Goal: Contribute content

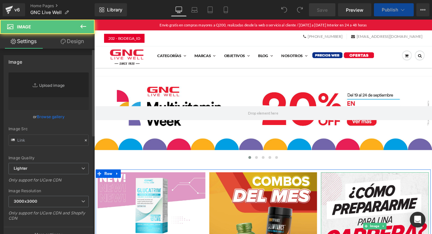
scroll to position [34, 0]
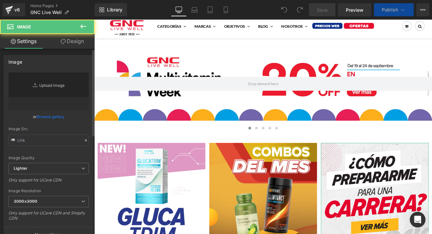
click at [48, 95] on link "Replace Image" at bounding box center [48, 91] width 80 height 38
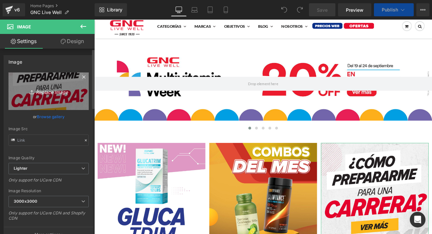
type input "C:\fakepath\Fortalece tus defensas-2.jpg"
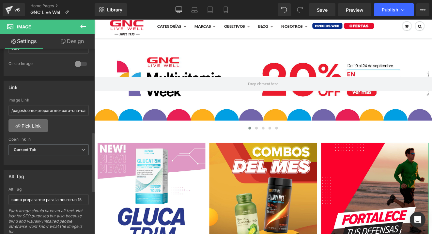
scroll to position [258, 0]
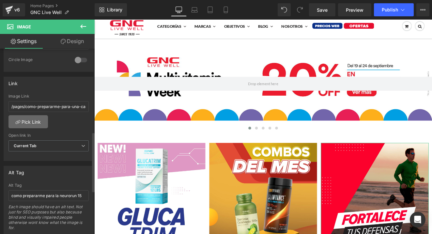
click at [30, 120] on link "Pick Link" at bounding box center [27, 121] width 39 height 13
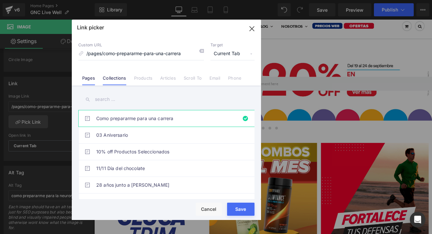
click at [117, 76] on link "Collections" at bounding box center [114, 80] width 23 height 10
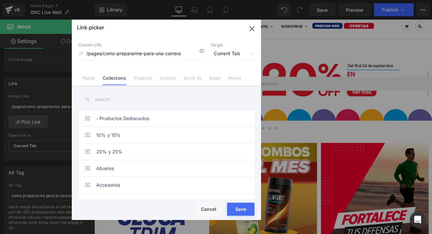
click at [118, 99] on input "text" at bounding box center [166, 99] width 176 height 15
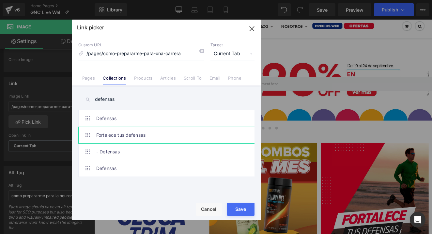
type input "defensas"
click at [130, 132] on link "Fortalece tus defensas" at bounding box center [168, 135] width 144 height 16
click at [233, 210] on div "Rendering Content" at bounding box center [216, 208] width 40 height 7
drag, startPoint x: 237, startPoint y: 209, endPoint x: 167, endPoint y: 222, distance: 71.2
click at [237, 209] on button "Save" at bounding box center [240, 209] width 27 height 13
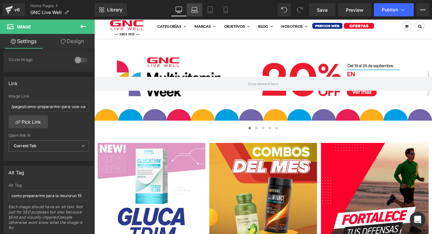
click at [193, 12] on icon at bounding box center [194, 10] width 7 height 7
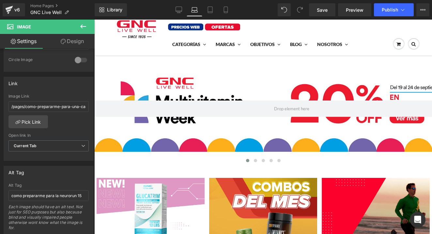
scroll to position [48, 0]
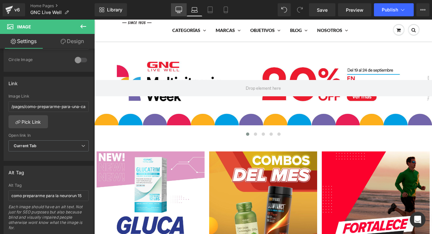
click at [182, 9] on link "Desktop" at bounding box center [179, 9] width 16 height 13
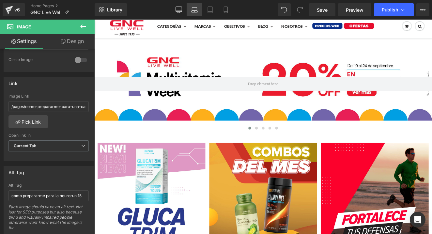
click at [189, 9] on link "Laptop" at bounding box center [195, 9] width 16 height 13
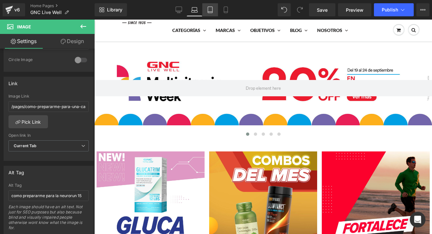
click at [207, 12] on icon at bounding box center [210, 10] width 7 height 7
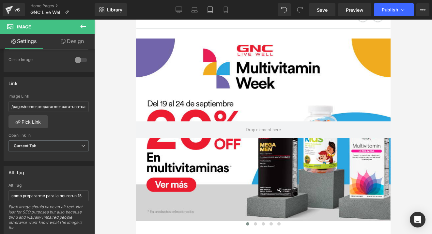
scroll to position [222, 0]
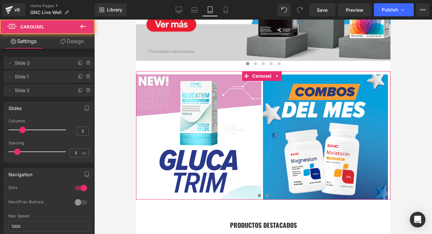
click at [267, 195] on span at bounding box center [266, 195] width 3 height 3
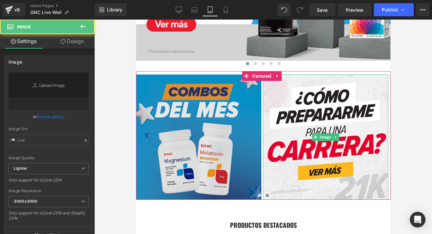
drag, startPoint x: 306, startPoint y: 139, endPoint x: 151, endPoint y: 117, distance: 157.1
click at [307, 139] on img at bounding box center [325, 136] width 125 height 125
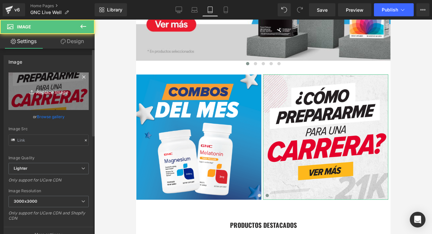
click at [49, 97] on link "Replace Image" at bounding box center [48, 91] width 80 height 38
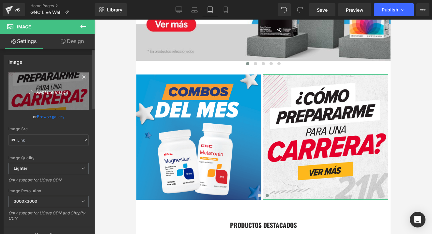
type input "C:\fakepath\Fortalece tus defensas-2.jpg"
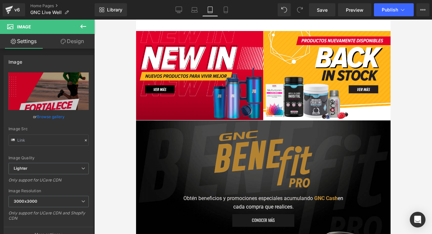
scroll to position [444, 0]
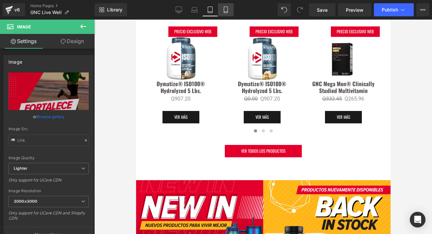
click at [226, 8] on icon at bounding box center [225, 10] width 7 height 7
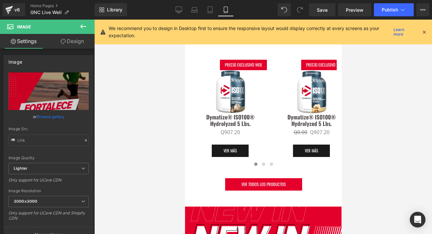
scroll to position [234, 0]
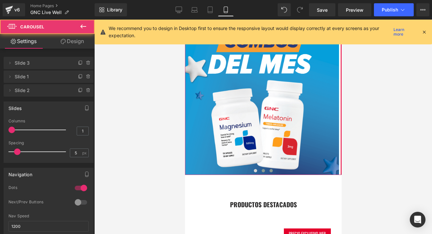
click at [270, 169] on span at bounding box center [270, 170] width 3 height 3
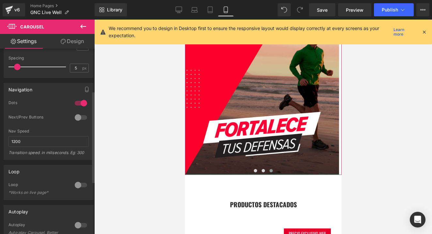
scroll to position [86, 0]
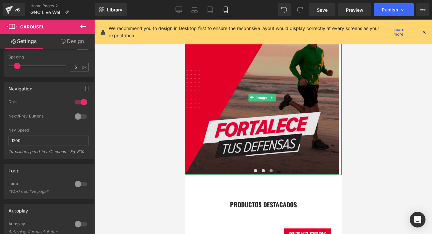
click at [206, 108] on img at bounding box center [262, 98] width 154 height 154
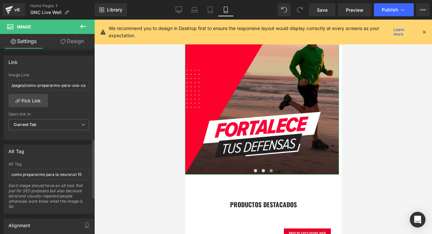
scroll to position [278, 0]
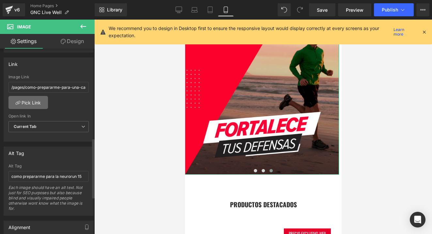
click at [35, 103] on link "Pick Link" at bounding box center [27, 102] width 39 height 13
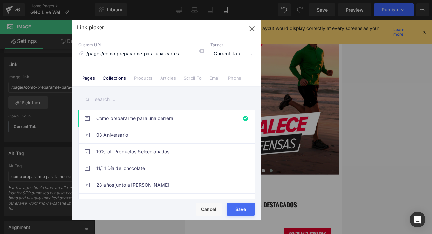
click at [105, 79] on link "Collections" at bounding box center [114, 80] width 23 height 10
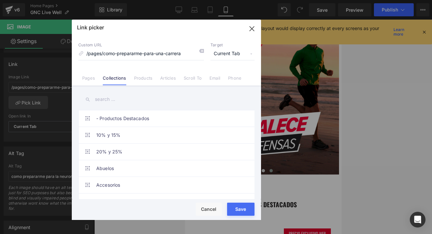
click at [117, 101] on input "text" at bounding box center [166, 99] width 176 height 15
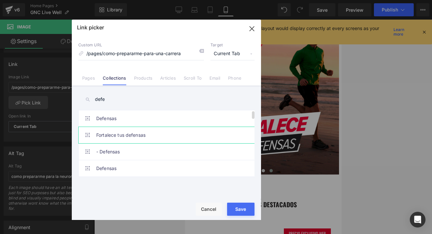
type input "defe"
click at [130, 133] on link "Fortalece tus defensas" at bounding box center [168, 135] width 144 height 16
click at [238, 207] on button "Save" at bounding box center [240, 209] width 27 height 13
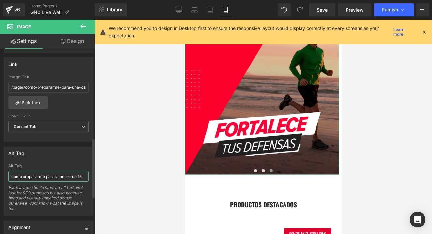
click at [69, 175] on input "como prepararme para la neurorun 15" at bounding box center [48, 176] width 80 height 11
click at [69, 176] on input "como prepararme para la neurorun 15" at bounding box center [48, 176] width 80 height 11
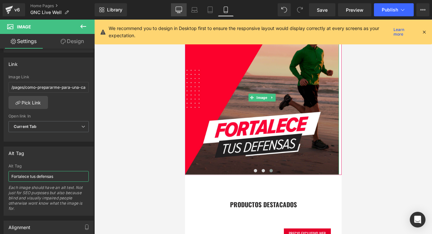
type input "Fortalece tus defensas"
click at [183, 10] on link "Desktop" at bounding box center [179, 9] width 16 height 13
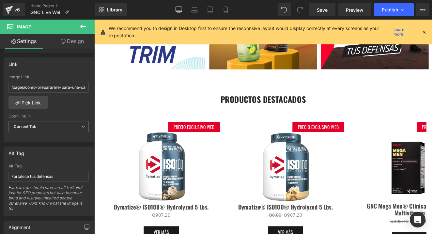
scroll to position [0, 0]
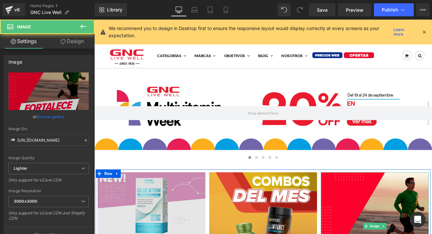
drag, startPoint x: 390, startPoint y: 221, endPoint x: 198, endPoint y: 221, distance: 192.1
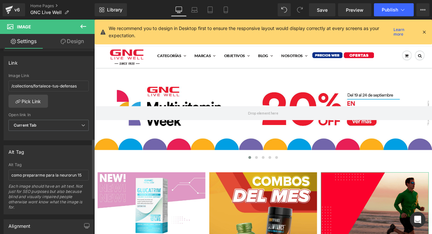
scroll to position [329, 0]
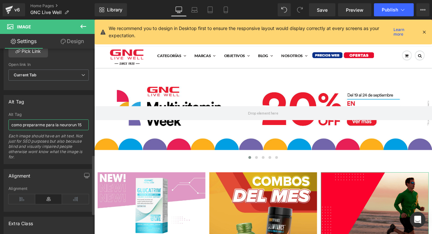
click at [48, 121] on input "como prepararme para la neurorun 15" at bounding box center [48, 124] width 80 height 11
paste input "Fortalece tus defensas"
type input "Fortalece tus defensas"
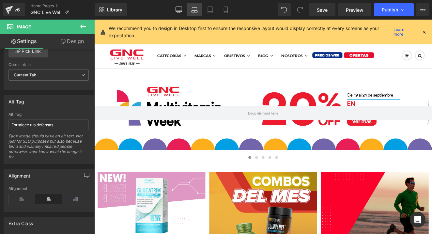
click at [197, 13] on link "Laptop" at bounding box center [195, 9] width 16 height 13
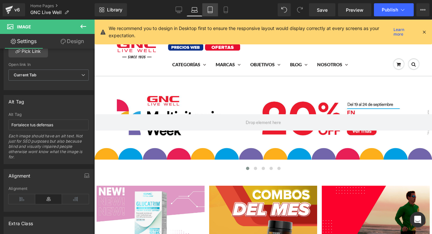
click at [213, 11] on icon at bounding box center [210, 10] width 7 height 7
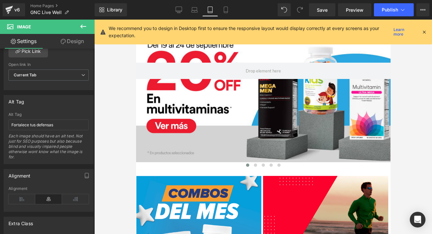
scroll to position [206, 0]
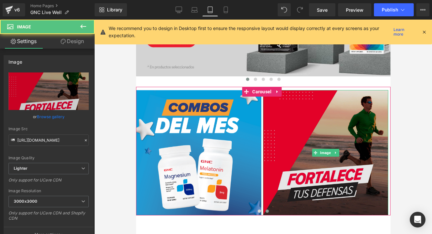
click at [286, 188] on img at bounding box center [325, 152] width 125 height 125
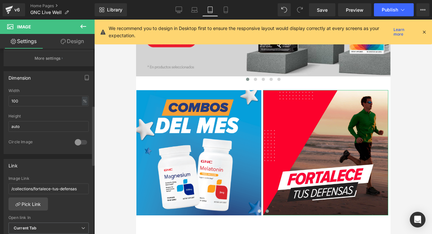
scroll to position [177, 0]
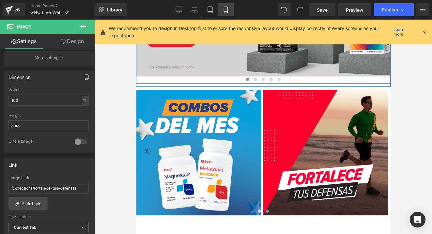
click at [226, 11] on icon at bounding box center [225, 10] width 7 height 7
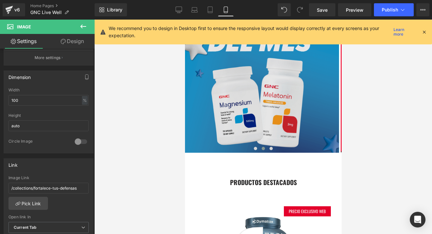
scroll to position [261, 0]
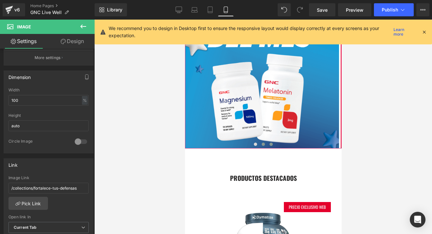
click at [269, 146] on button at bounding box center [271, 144] width 8 height 7
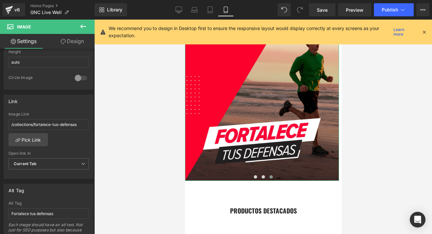
scroll to position [242, 0]
click at [324, 14] on link "Save" at bounding box center [322, 9] width 26 height 13
